Goal: Transaction & Acquisition: Download file/media

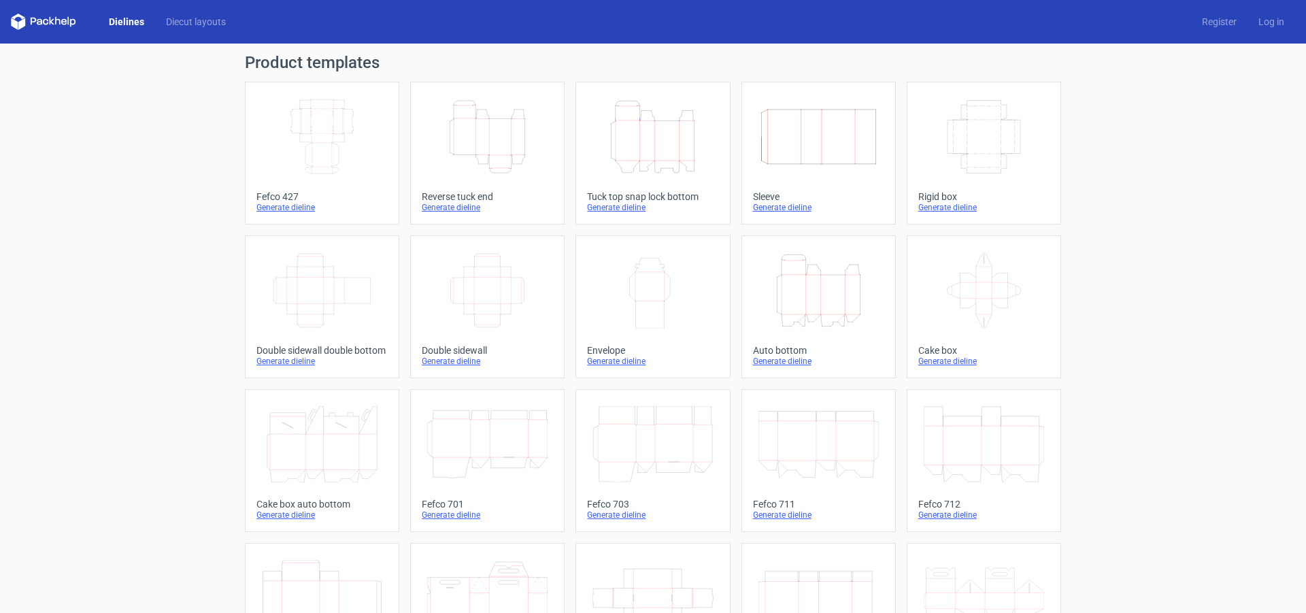
click at [497, 141] on icon "Height Depth Width" at bounding box center [487, 137] width 120 height 76
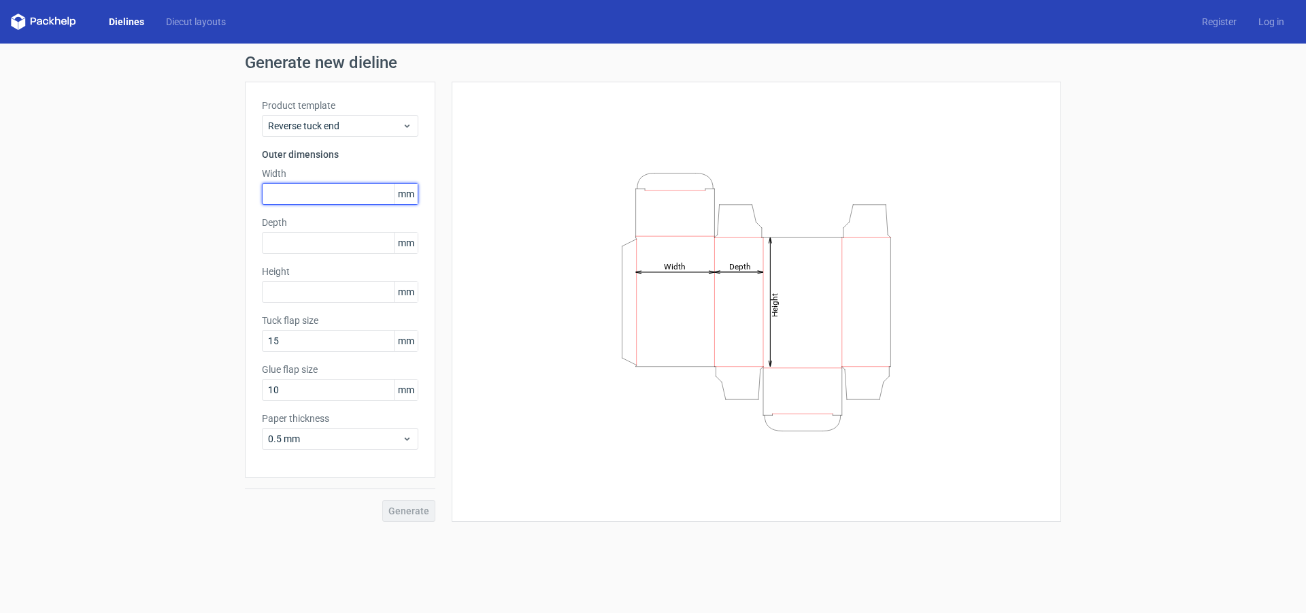
click at [312, 195] on input "text" at bounding box center [340, 194] width 156 height 22
type input "41"
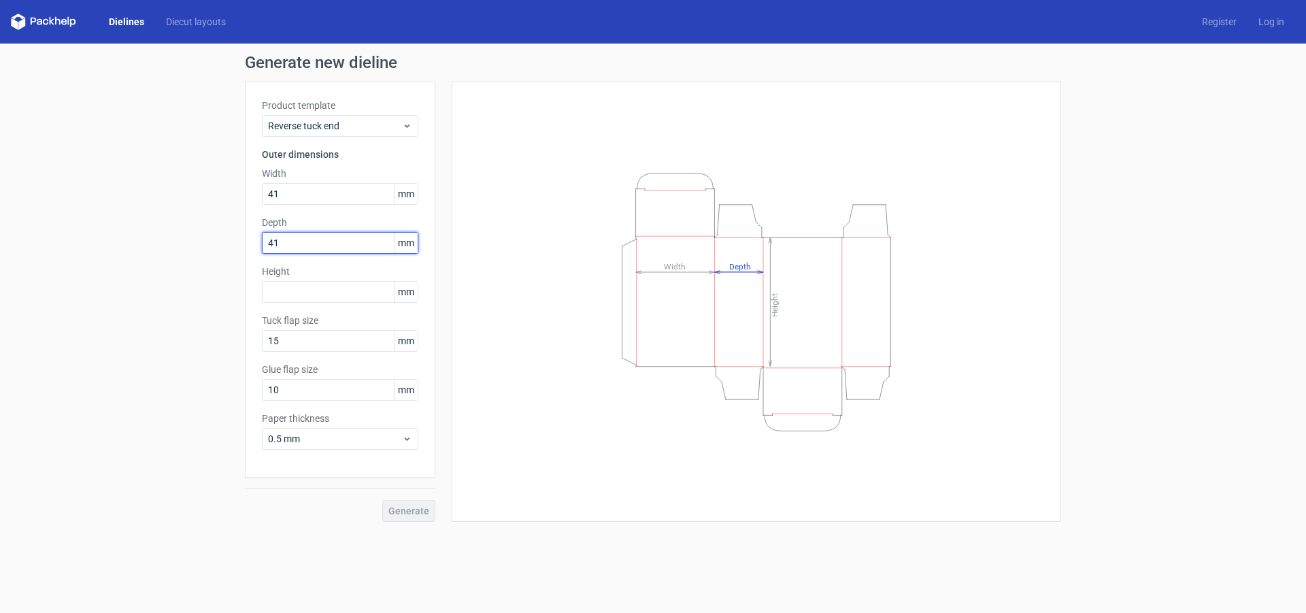
type input "41"
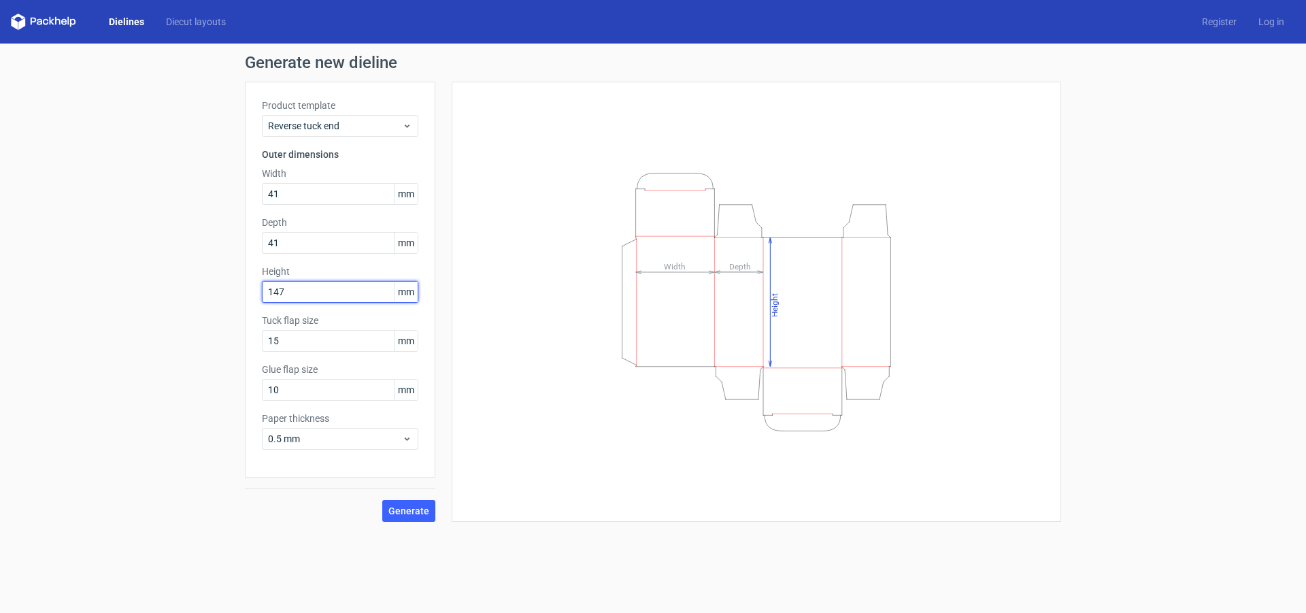
type input "147"
click at [382, 500] on button "Generate" at bounding box center [408, 511] width 53 height 22
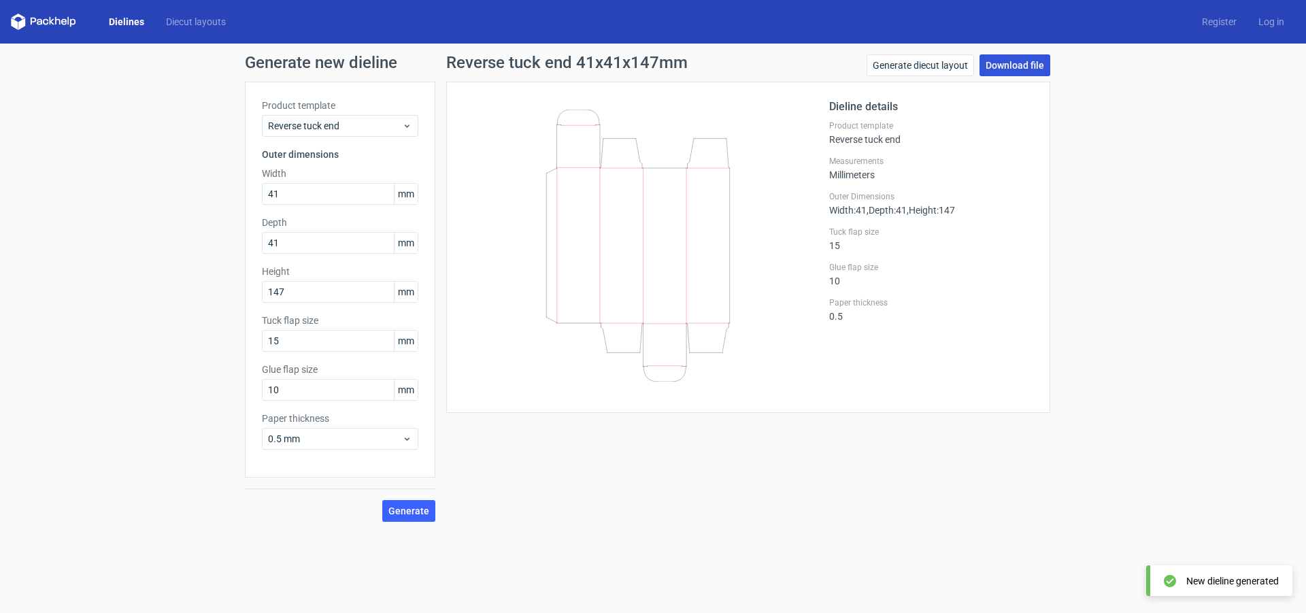
click at [1008, 63] on link "Download file" at bounding box center [1014, 65] width 71 height 22
drag, startPoint x: 290, startPoint y: 192, endPoint x: 31, endPoint y: 192, distance: 259.1
click at [31, 192] on div "Generate new dieline Product template Reverse tuck end Outer dimensions Width 4…" at bounding box center [653, 288] width 1306 height 489
type input "47"
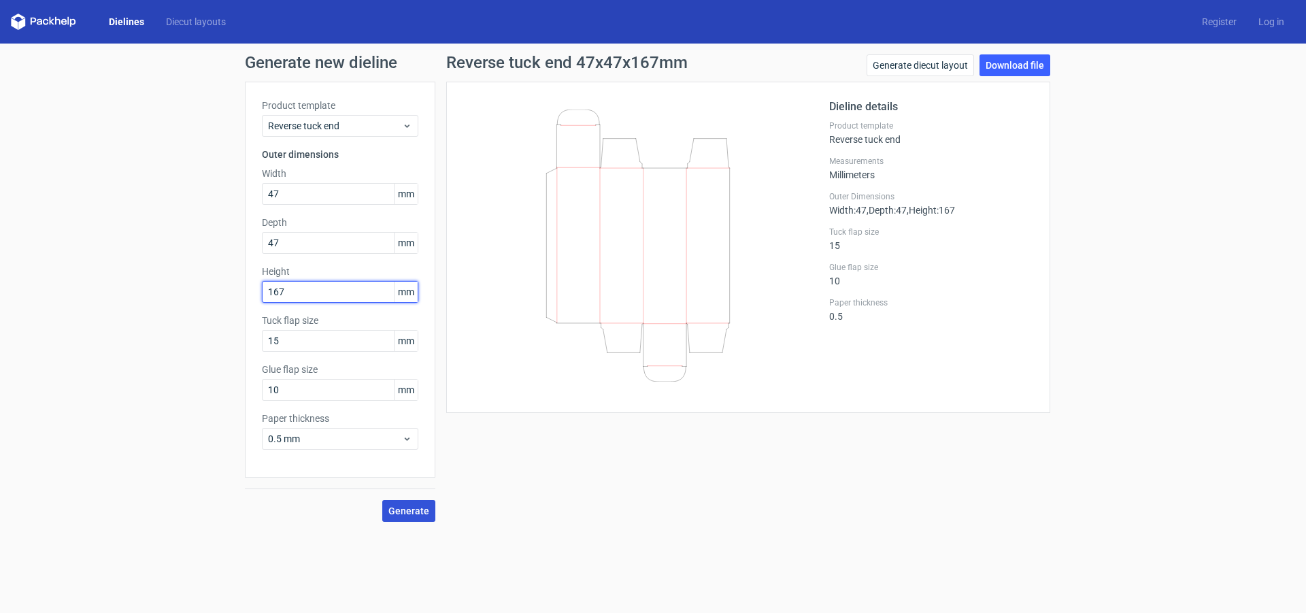
type input "167"
click at [401, 509] on span "Generate" at bounding box center [408, 511] width 41 height 10
click at [1011, 62] on link "Download file" at bounding box center [1014, 65] width 71 height 22
